Goal: Information Seeking & Learning: Learn about a topic

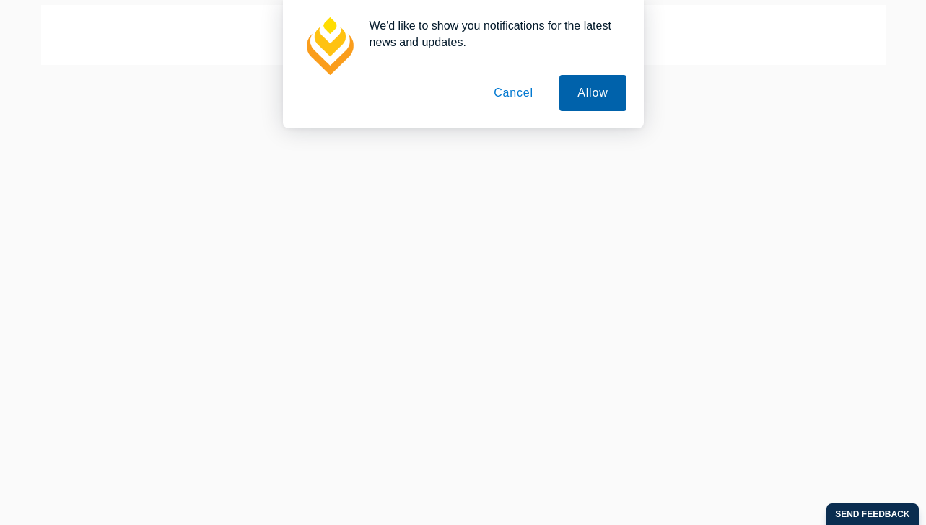
click at [611, 101] on button "Allow" at bounding box center [592, 93] width 66 height 36
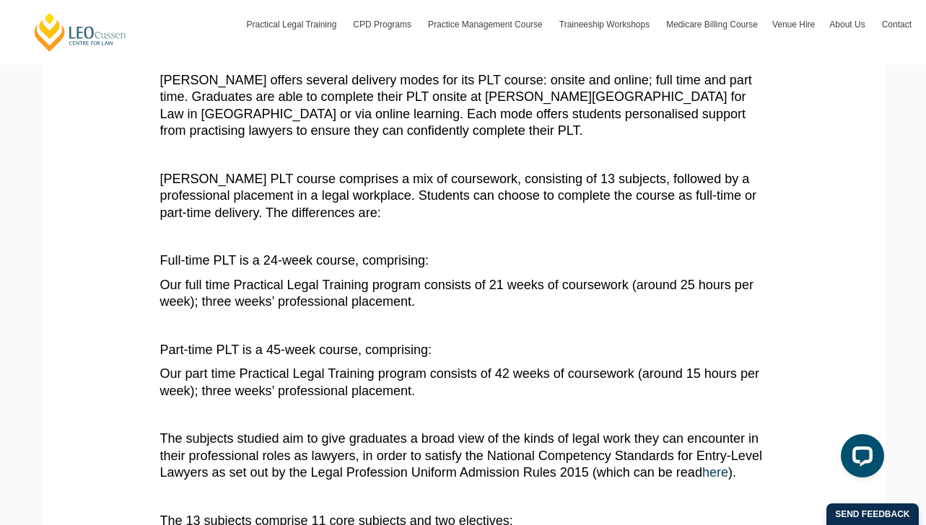
scroll to position [361, 0]
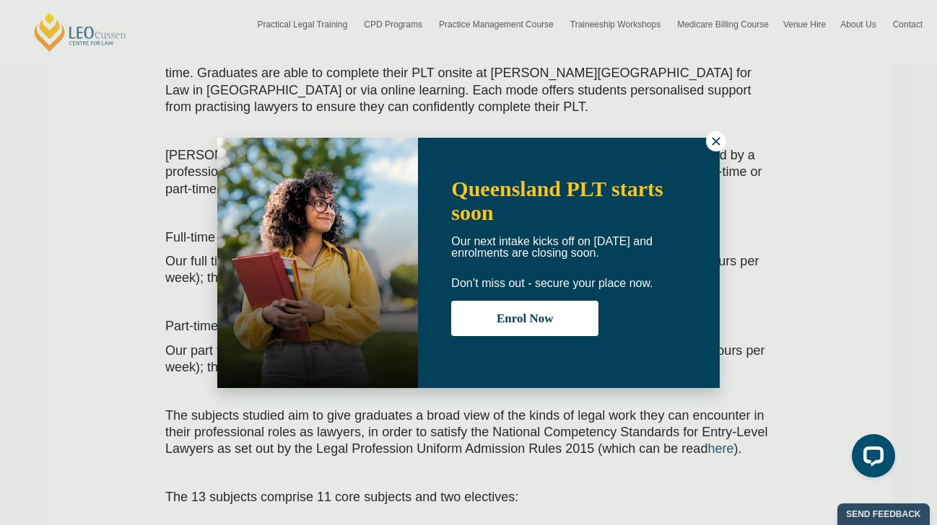
click at [707, 136] on button at bounding box center [716, 141] width 20 height 20
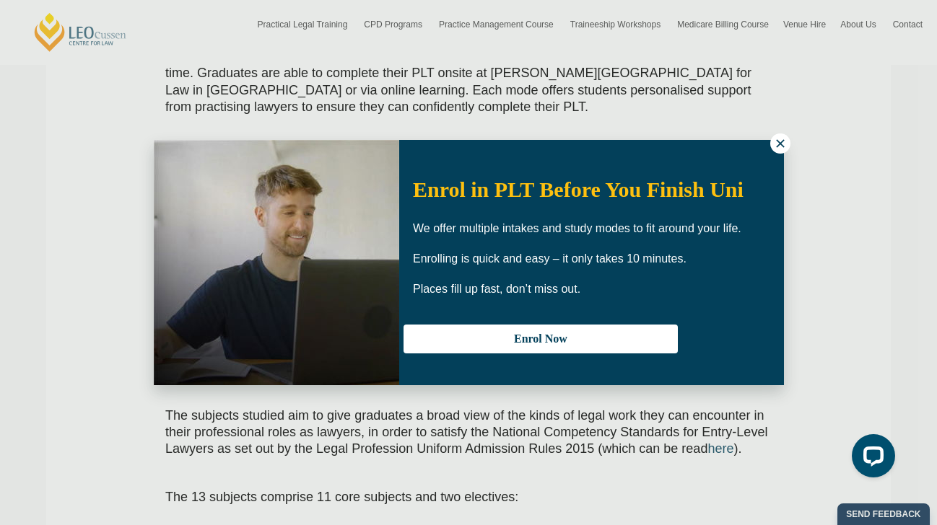
click at [772, 139] on button at bounding box center [780, 144] width 20 height 20
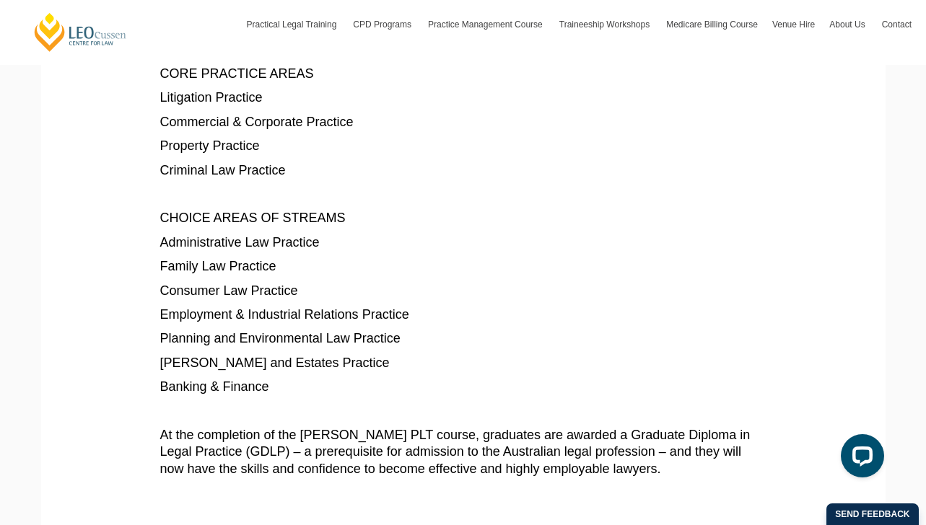
scroll to position [1083, 0]
drag, startPoint x: 317, startPoint y: 351, endPoint x: 143, endPoint y: 339, distance: 174.4
drag, startPoint x: 143, startPoint y: 339, endPoint x: 287, endPoint y: 360, distance: 145.3
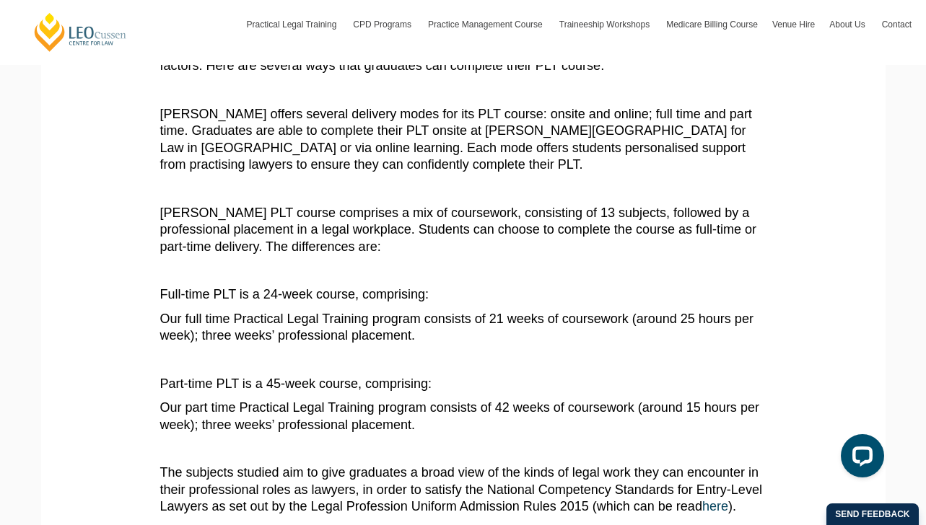
scroll to position [289, 0]
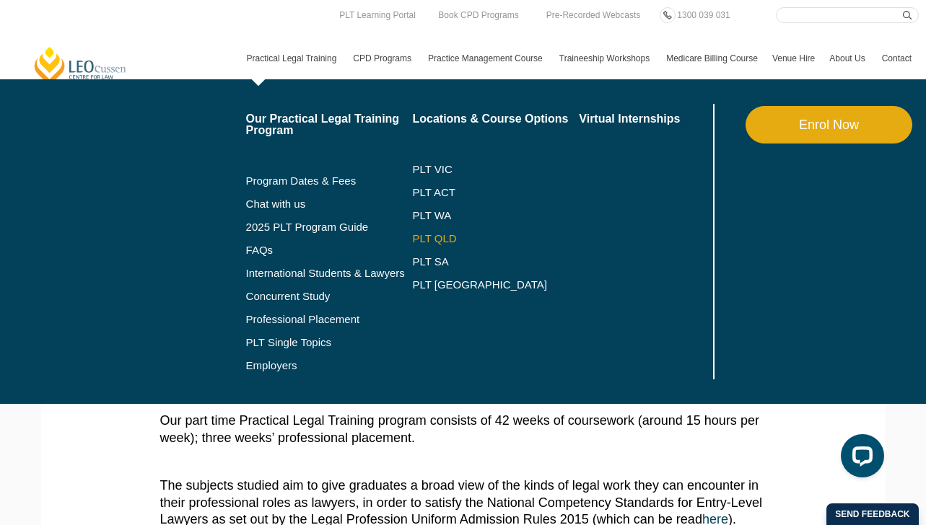
click at [439, 233] on link "PLT QLD" at bounding box center [495, 239] width 167 height 12
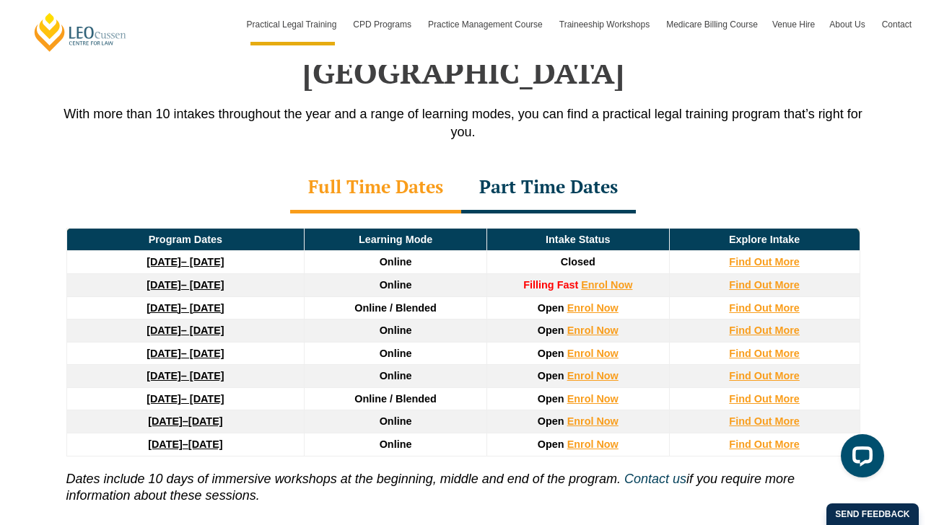
scroll to position [1949, 0]
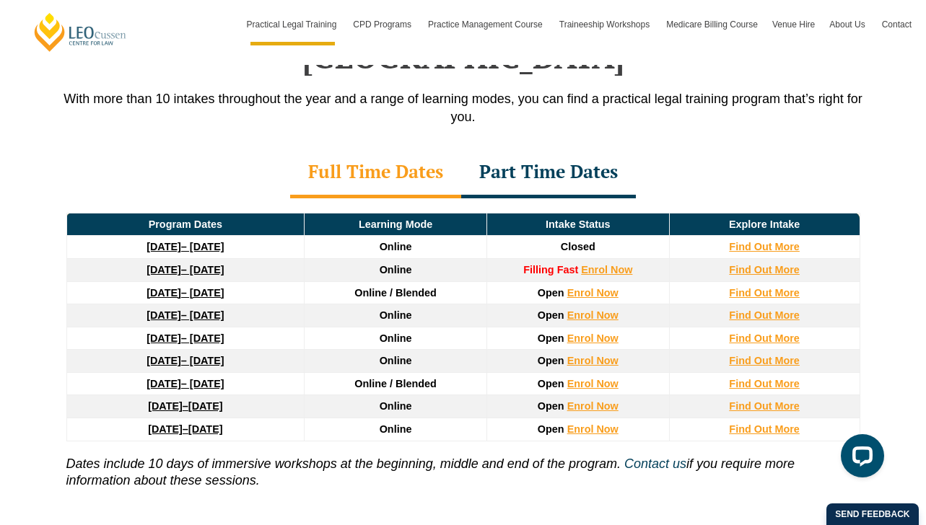
click at [183, 424] on strong "7 December 2026" at bounding box center [165, 430] width 35 height 12
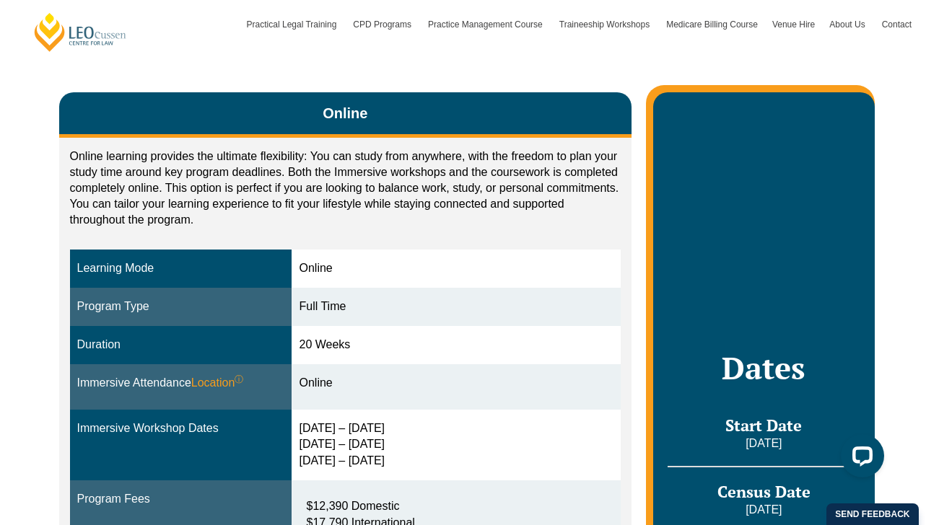
scroll to position [72, 0]
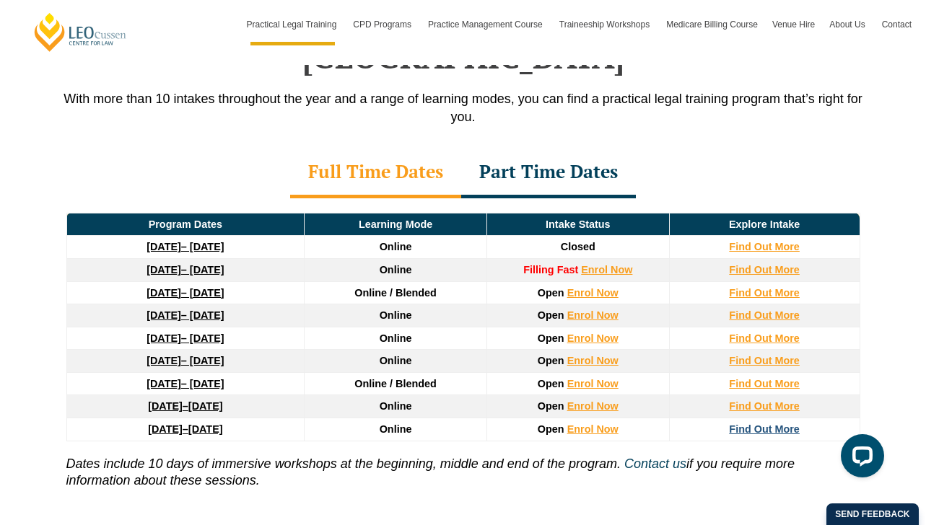
click at [756, 424] on strong "Find Out More" at bounding box center [764, 430] width 71 height 12
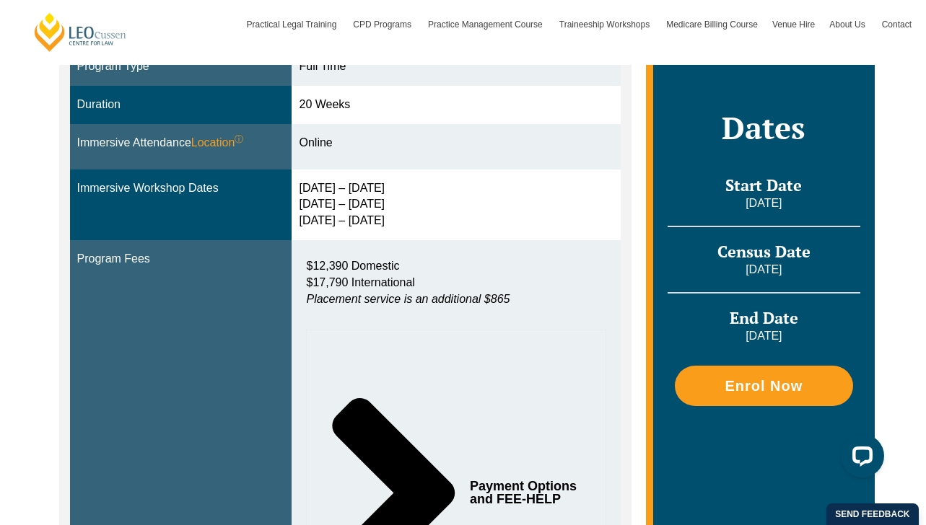
scroll to position [433, 0]
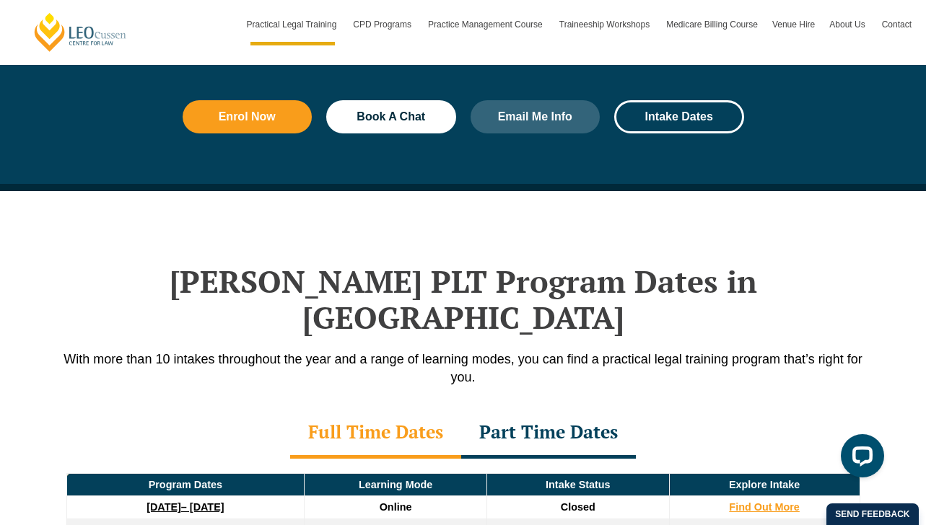
scroll to position [1444, 0]
